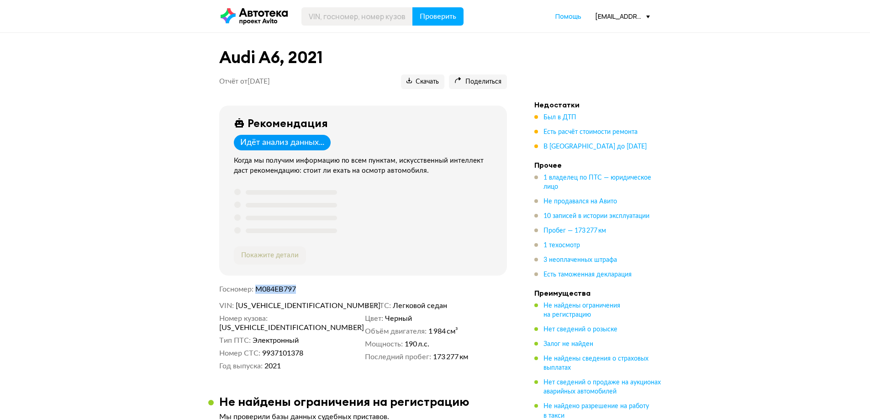
drag, startPoint x: 254, startPoint y: 288, endPoint x: 322, endPoint y: 286, distance: 68.1
click at [322, 286] on dl "Госномер М084ЕВ797" at bounding box center [363, 289] width 288 height 9
copy dl "Госномер М084ЕВ797"
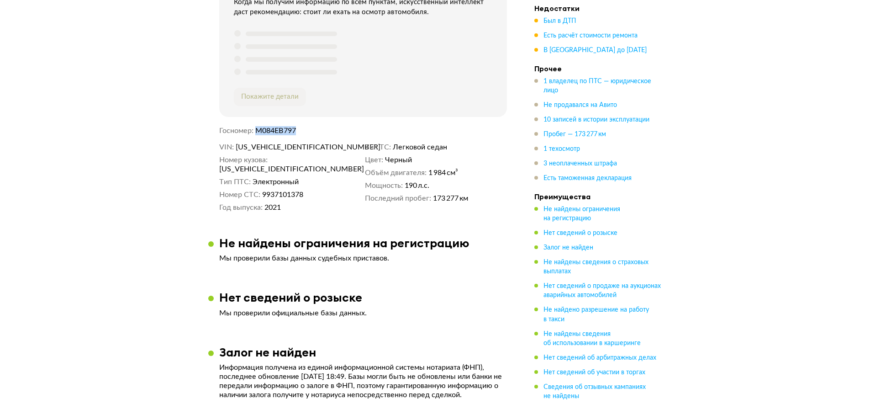
scroll to position [137, 0]
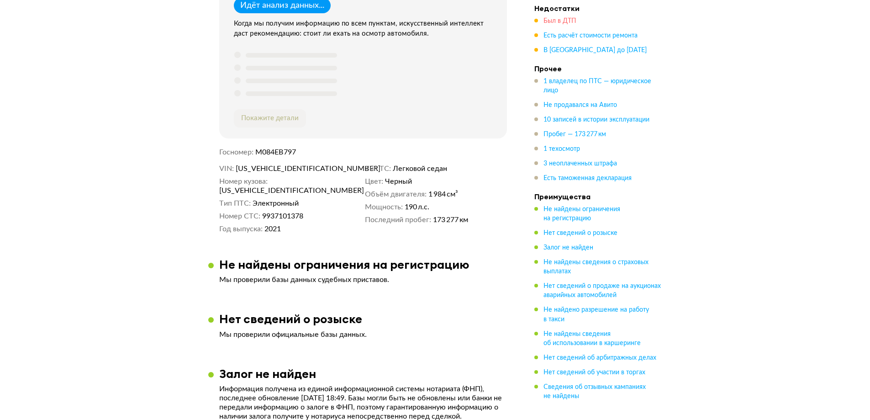
click at [562, 24] on span "Был в ДТП" at bounding box center [560, 21] width 33 height 6
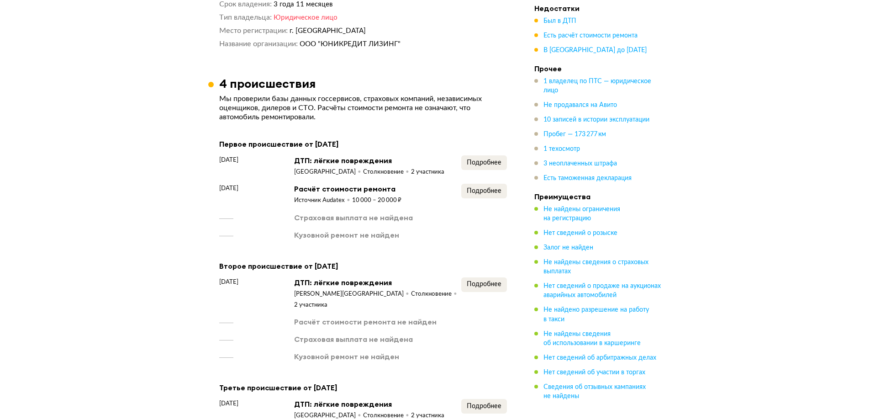
scroll to position [634, 0]
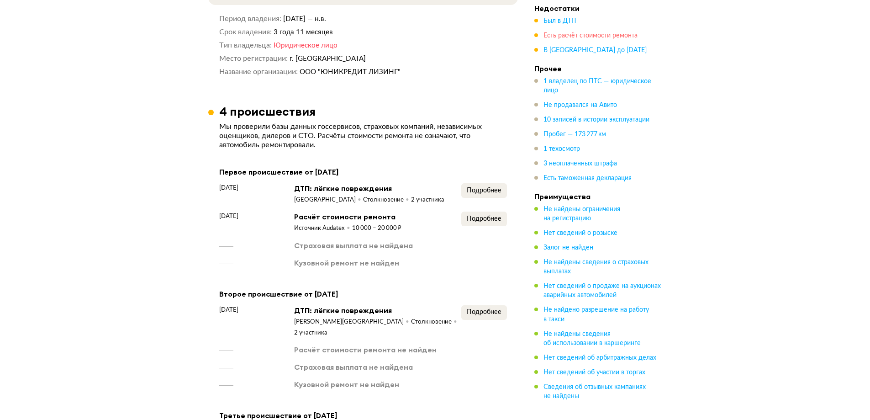
click at [574, 34] on span "Есть расчёт стоимости ремонта" at bounding box center [591, 35] width 94 height 6
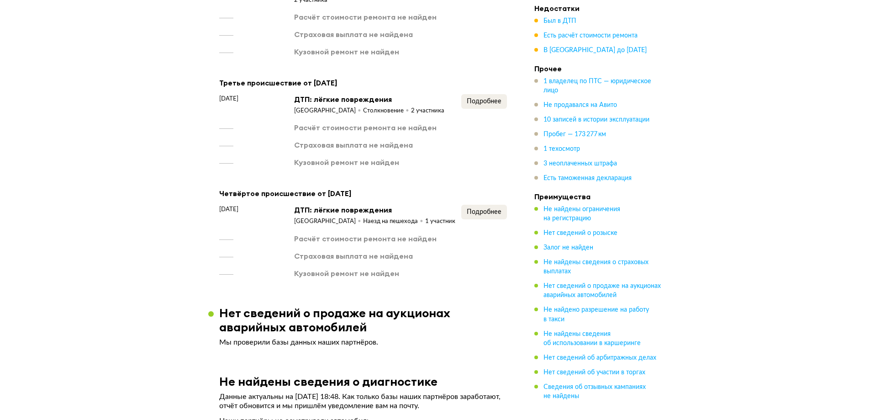
scroll to position [983, 0]
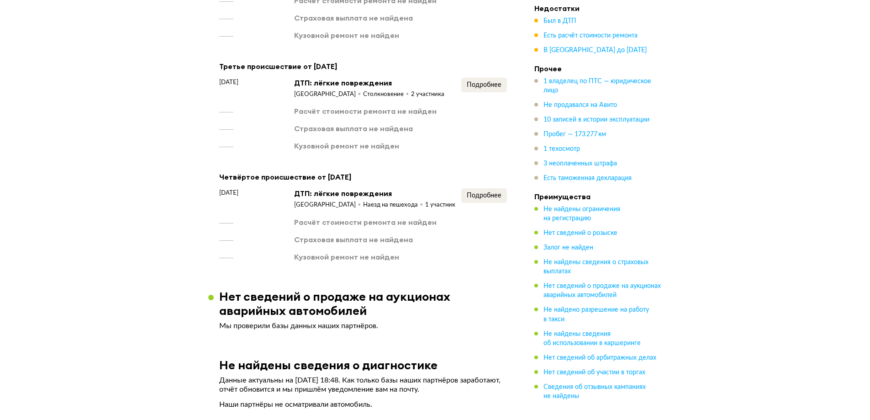
drag, startPoint x: 544, startPoint y: 49, endPoint x: 653, endPoint y: 51, distance: 109.6
click at [653, 51] on div "В [GEOGRAPHIC_DATA] до [DATE]" at bounding box center [598, 50] width 128 height 9
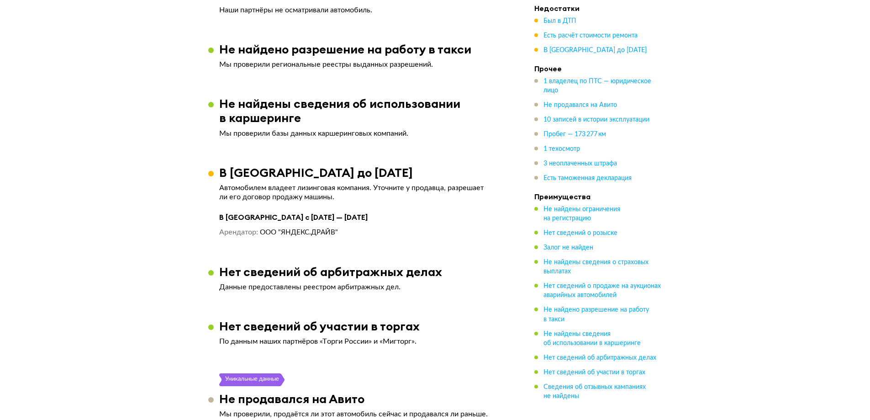
scroll to position [1490, 0]
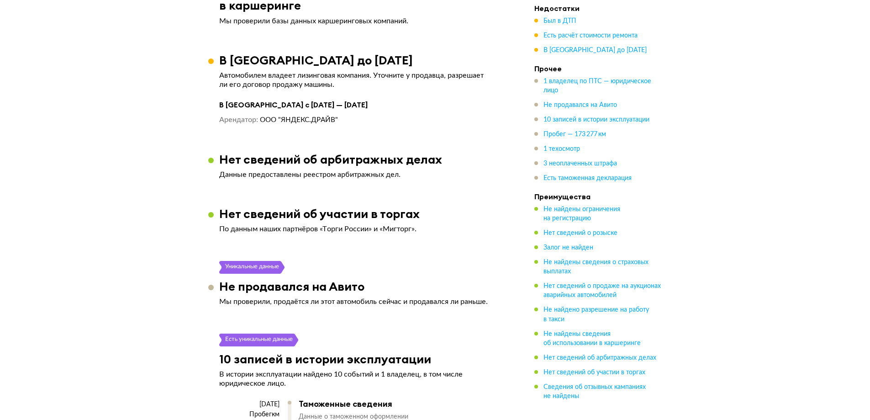
drag, startPoint x: 655, startPoint y: 49, endPoint x: 541, endPoint y: 53, distance: 113.4
click at [541, 53] on div "В [GEOGRAPHIC_DATA] до [DATE]" at bounding box center [598, 50] width 128 height 9
copy span "В [GEOGRAPHIC_DATA] до [DATE]"
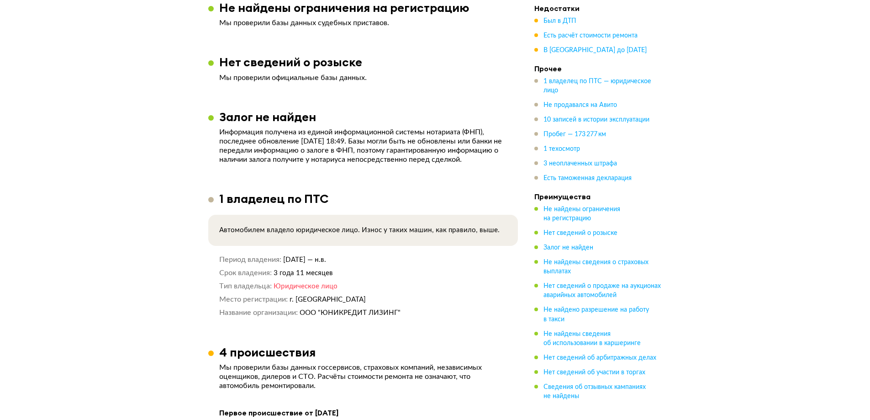
scroll to position [28, 0]
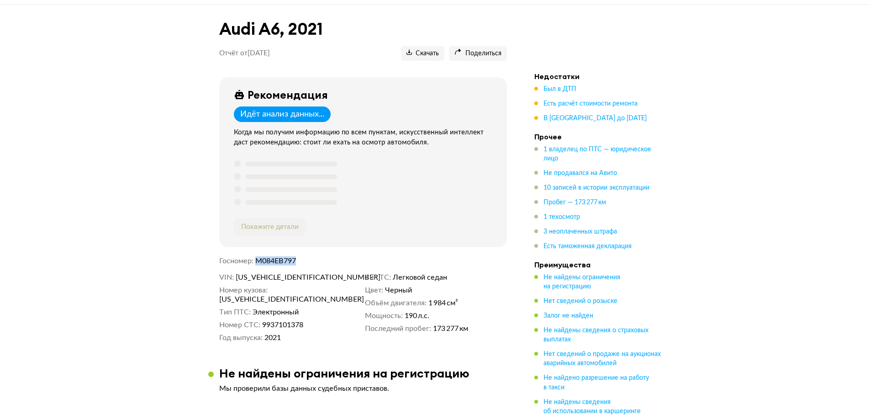
drag, startPoint x: 258, startPoint y: 260, endPoint x: 297, endPoint y: 260, distance: 39.7
click at [296, 260] on span "М084ЕВ797" at bounding box center [275, 260] width 41 height 7
copy span "М084ЕВ797"
drag, startPoint x: 238, startPoint y: 278, endPoint x: 322, endPoint y: 272, distance: 83.8
click at [322, 272] on div "Рекомендация Идёт анализ данных... Когда мы получим информацию по всем пунктам,…" at bounding box center [363, 214] width 310 height 274
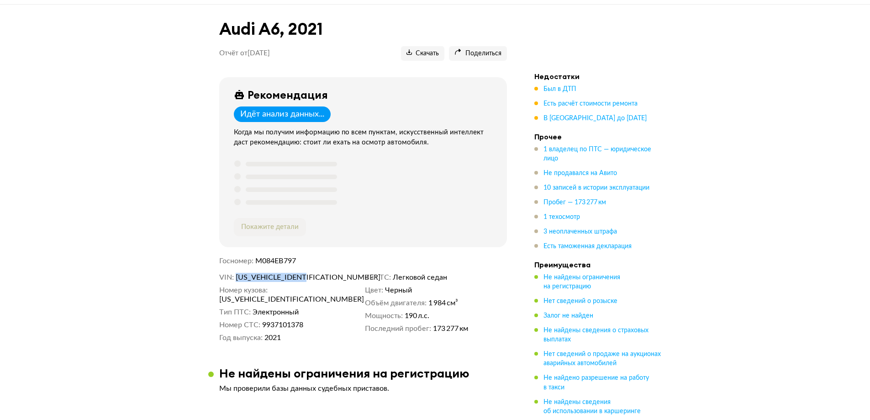
copy span "[US_VEHICLE_IDENTIFICATION_NUMBER]"
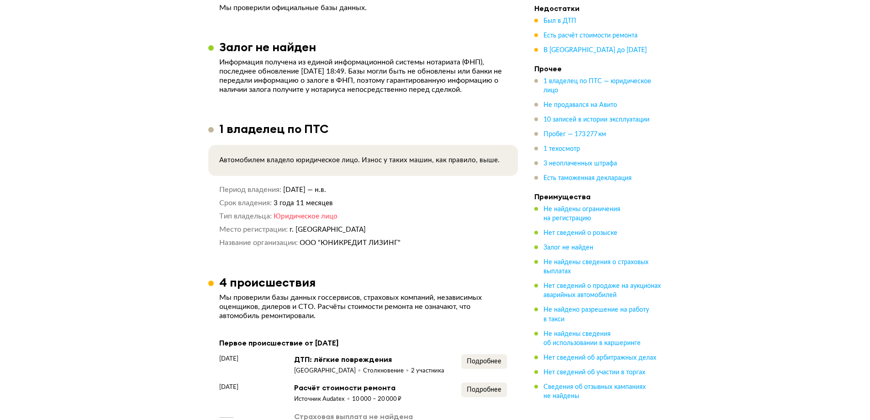
scroll to position [485, 0]
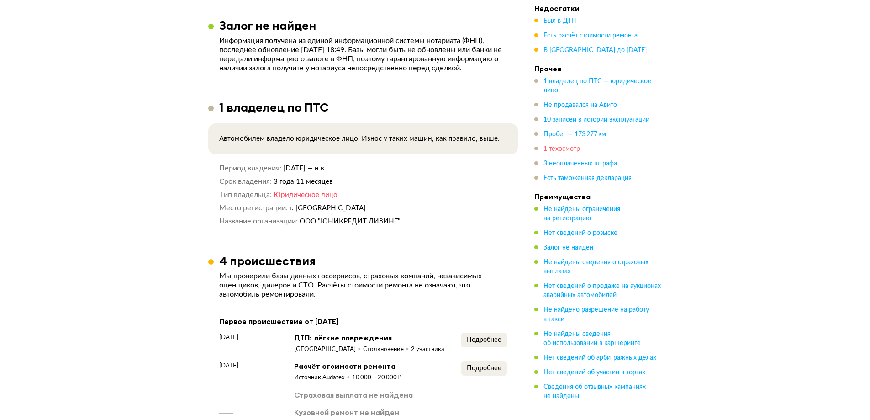
click at [558, 146] on span "1 техосмотр" at bounding box center [562, 149] width 37 height 6
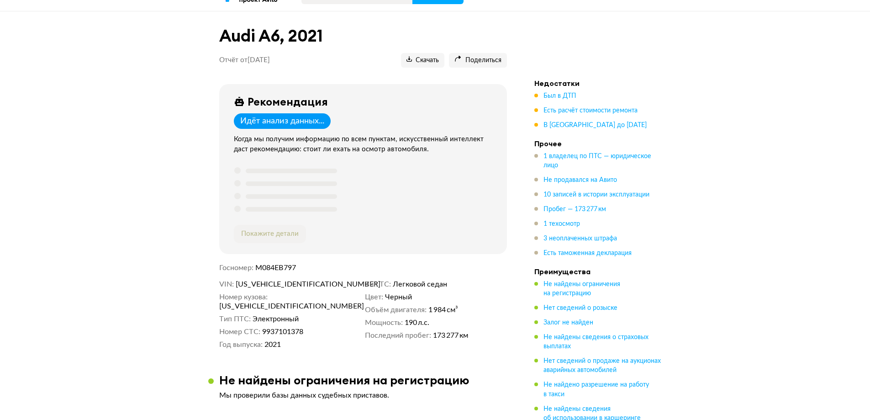
scroll to position [0, 0]
